Goal: Ask a question

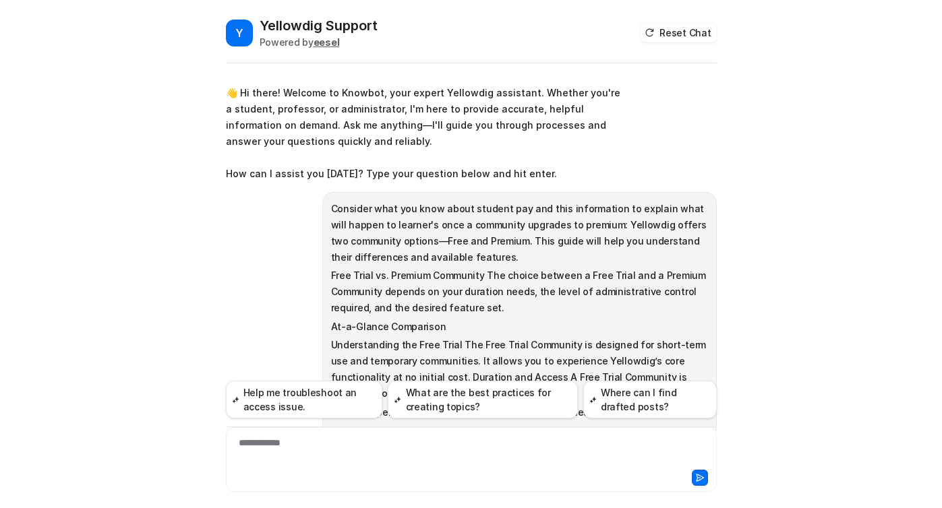
scroll to position [50, 0]
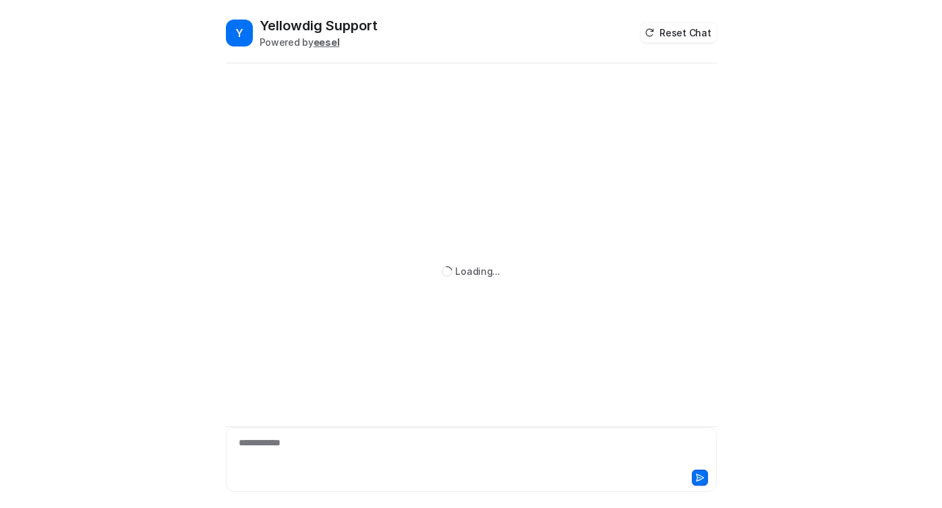
click at [336, 452] on div "**********" at bounding box center [471, 451] width 484 height 31
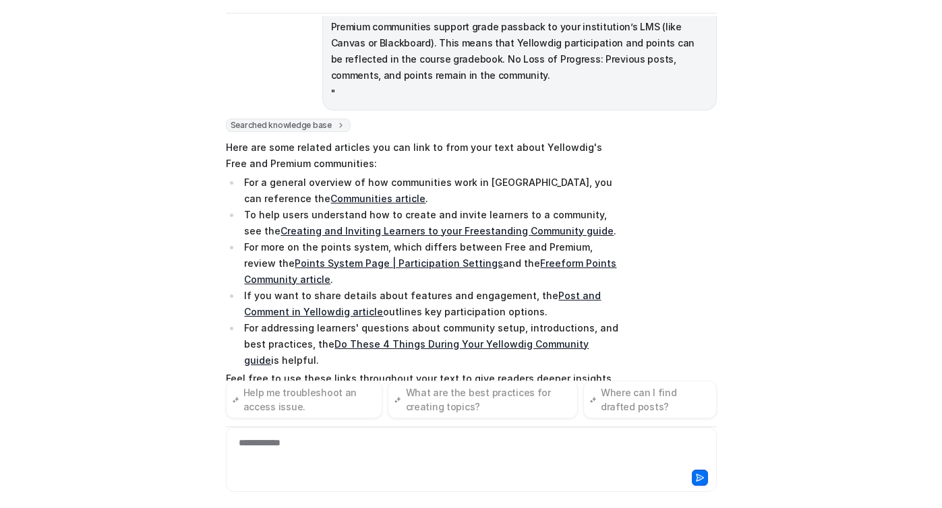
scroll to position [942, 0]
